Goal: Complete application form

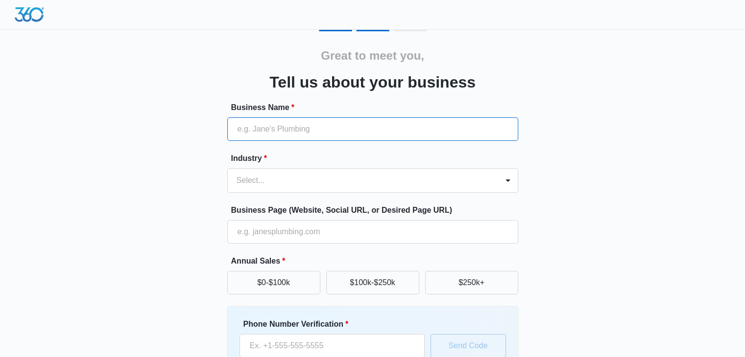
click at [284, 132] on input "Business Name *" at bounding box center [372, 130] width 291 height 24
type input "Crest Plumbing"
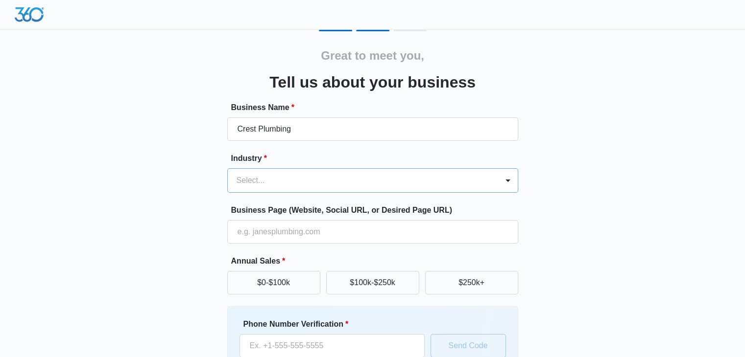
click at [285, 174] on div at bounding box center [361, 181] width 249 height 14
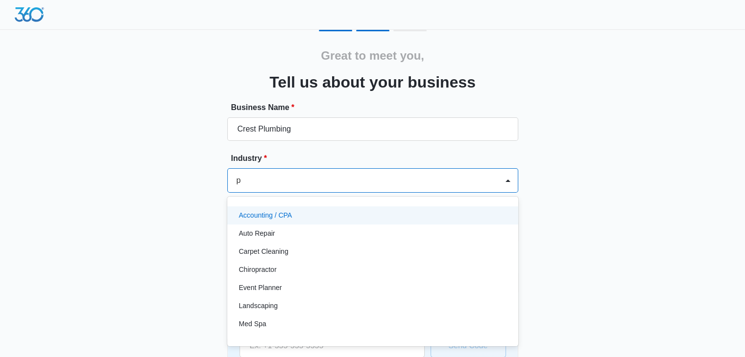
type input "pl"
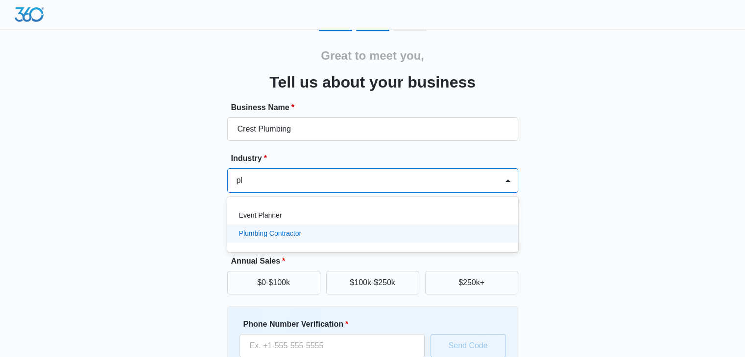
click at [286, 234] on p "Plumbing Contractor" at bounding box center [270, 234] width 63 height 10
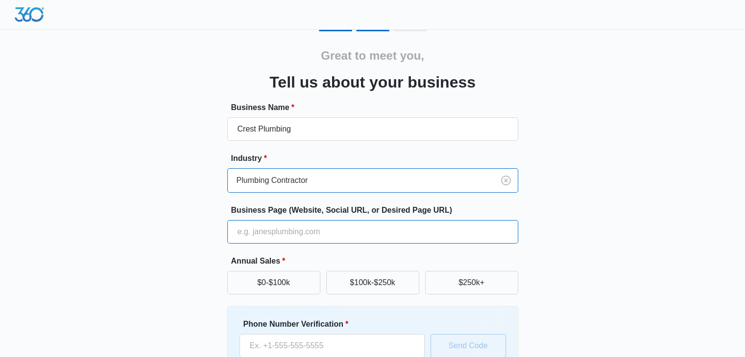
click at [279, 231] on input "Business Page (Website, Social URL, or Desired Page URL)" at bounding box center [372, 232] width 291 height 24
type input "[URL][DOMAIN_NAME]"
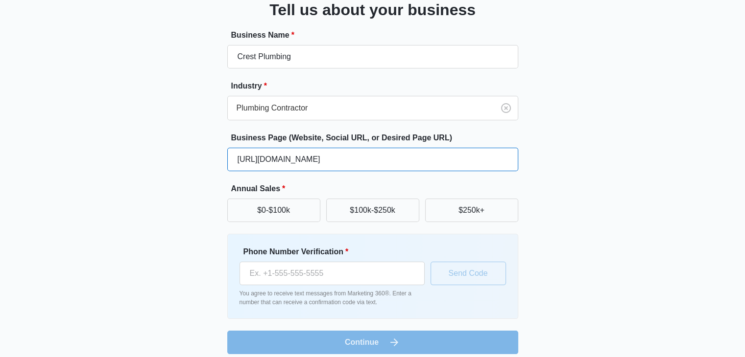
scroll to position [81, 0]
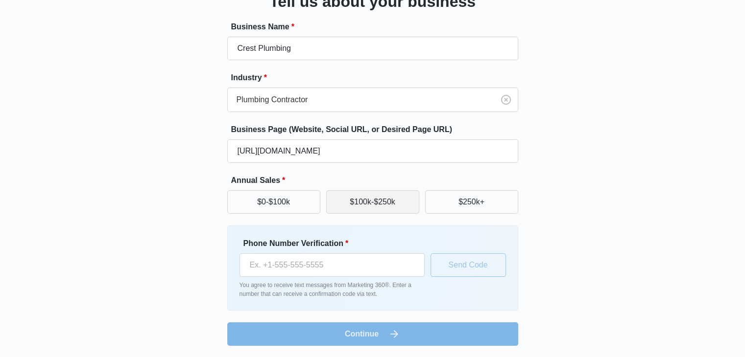
click at [343, 198] on button "$100k-$250k" at bounding box center [372, 202] width 93 height 24
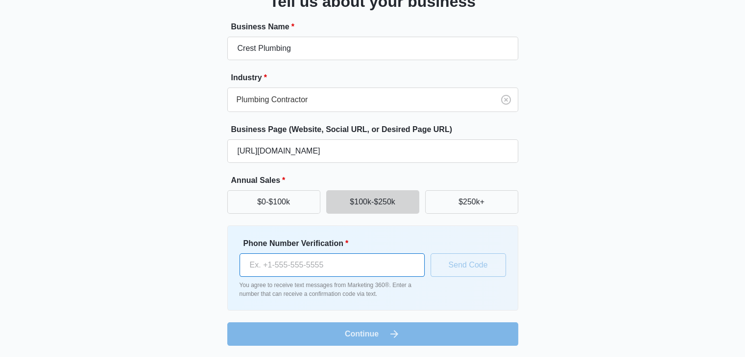
click at [329, 262] on input "Phone Number Verification *" at bounding box center [331, 266] width 185 height 24
click at [223, 307] on div "Great to meet you, Tell us about your business Business Name * Crest Plumbing I…" at bounding box center [373, 147] width 588 height 397
click at [304, 271] on input "Phone Number Verification *" at bounding box center [331, 266] width 185 height 24
type input "[PHONE_NUMBER]"
